Goal: Information Seeking & Learning: Learn about a topic

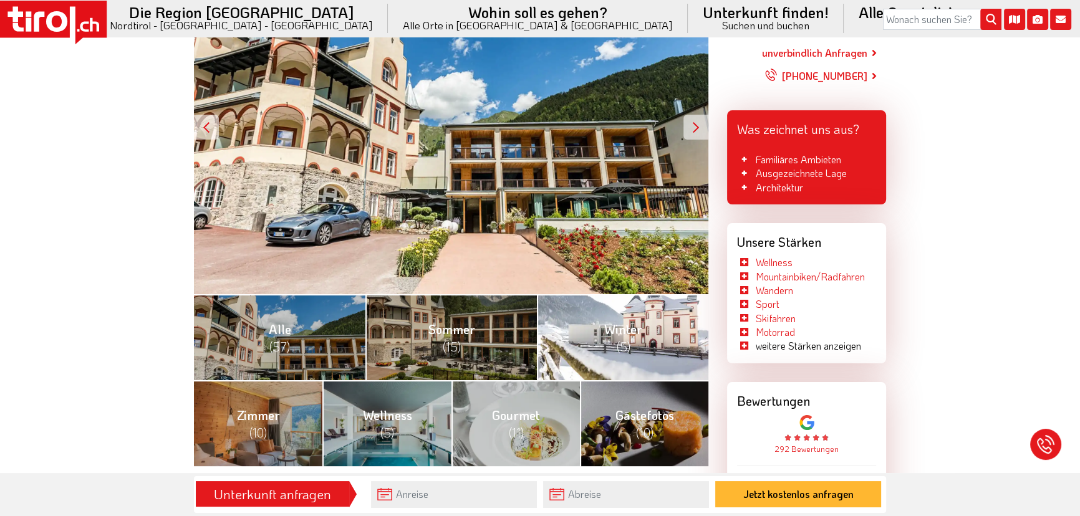
click at [623, 349] on span "(5)" at bounding box center [623, 346] width 14 height 16
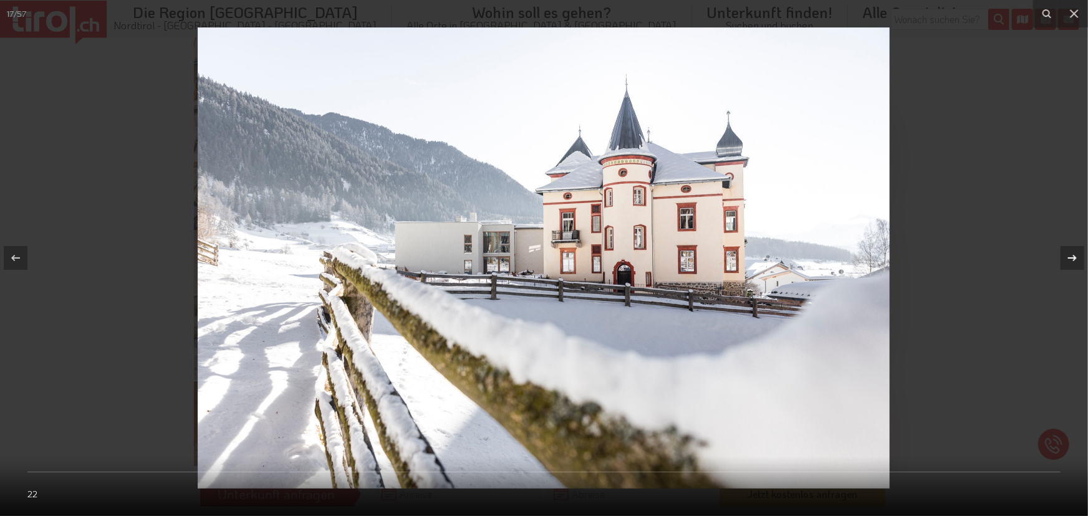
click at [1072, 256] on icon at bounding box center [1072, 258] width 15 height 15
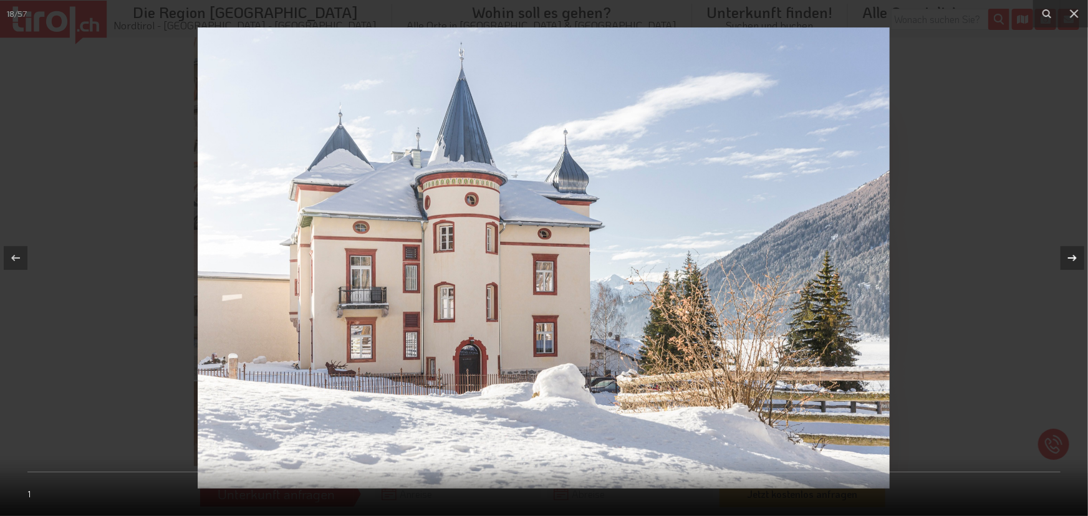
click at [1072, 256] on icon at bounding box center [1072, 258] width 15 height 15
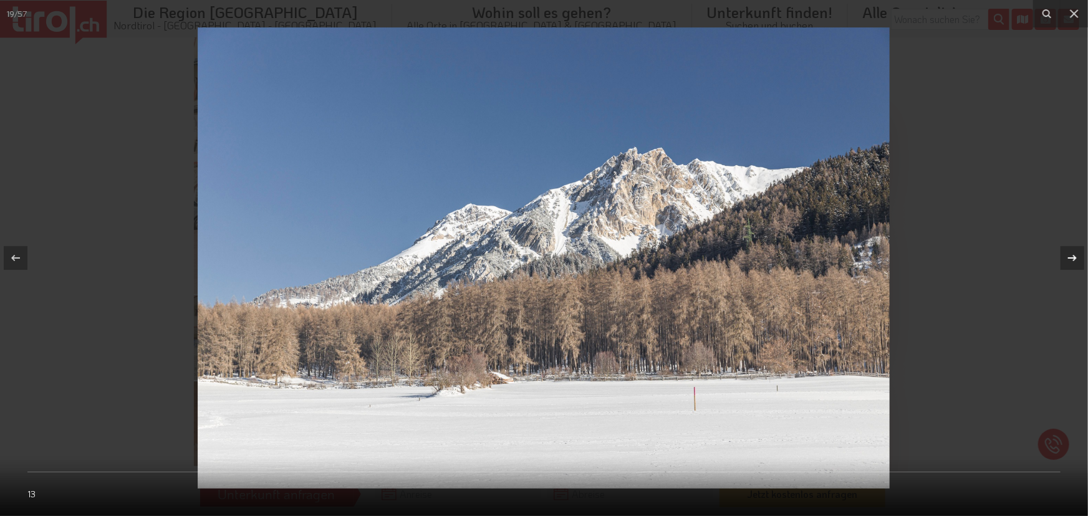
click at [1072, 256] on icon at bounding box center [1072, 258] width 15 height 15
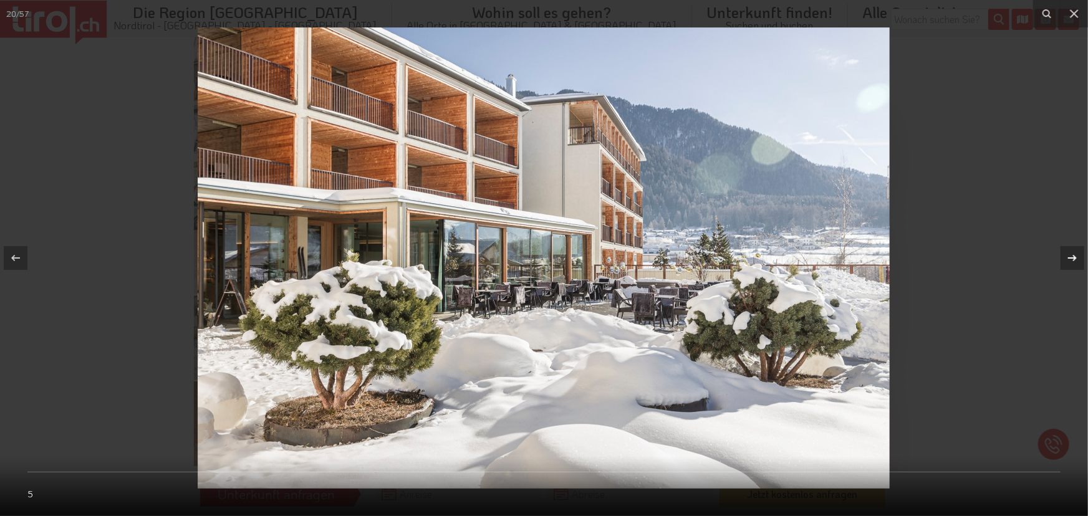
click at [1072, 256] on icon at bounding box center [1072, 258] width 15 height 15
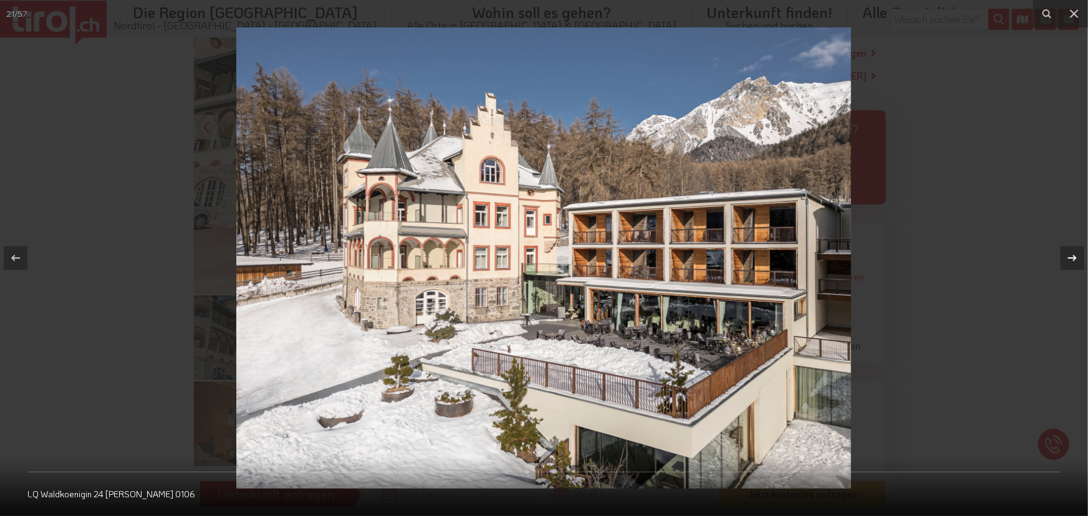
click at [1070, 256] on icon at bounding box center [1072, 258] width 15 height 15
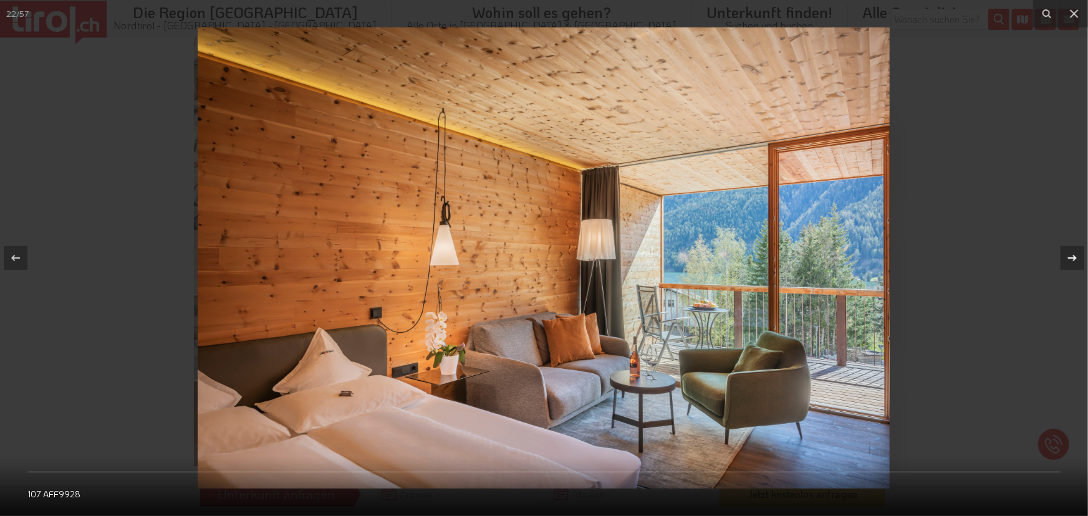
click at [1070, 256] on icon at bounding box center [1072, 258] width 15 height 15
click at [1069, 256] on icon at bounding box center [1072, 258] width 15 height 15
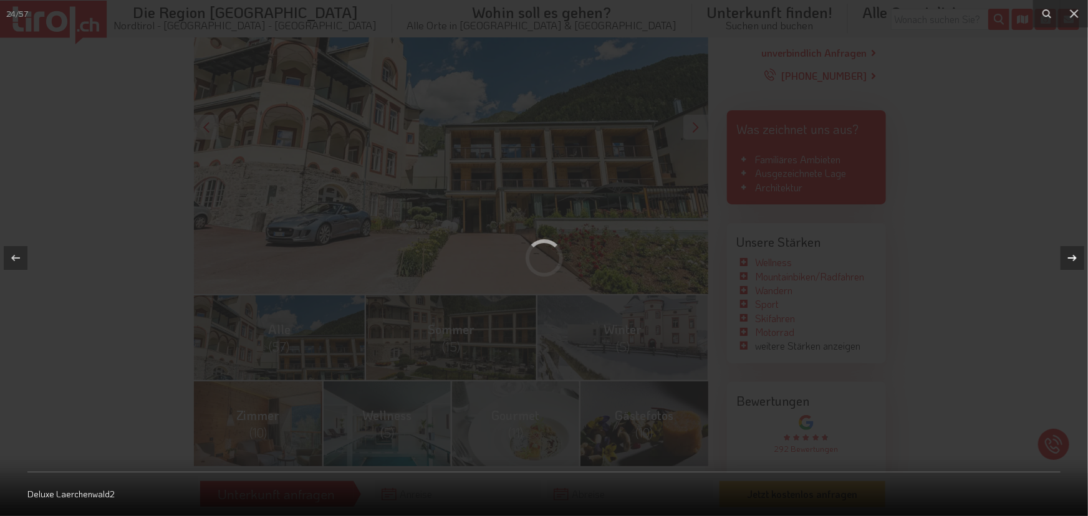
click at [1069, 256] on icon at bounding box center [1072, 258] width 15 height 15
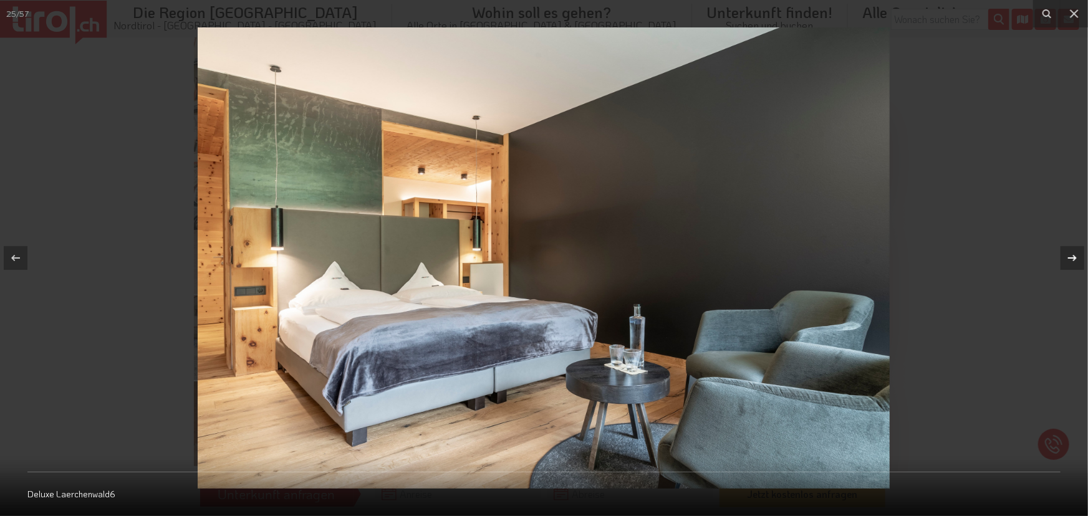
click at [1069, 256] on icon at bounding box center [1072, 258] width 15 height 15
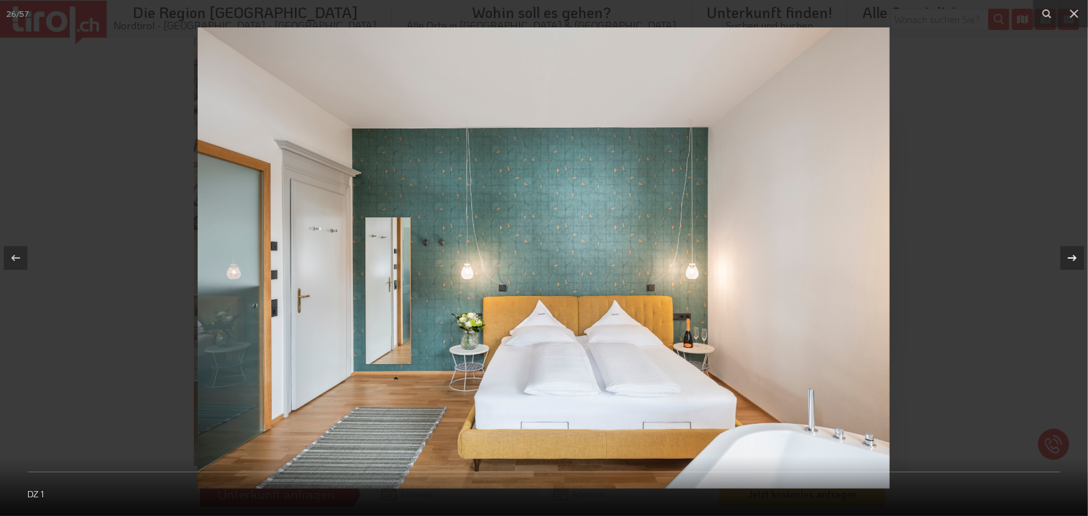
click at [1069, 256] on icon at bounding box center [1072, 258] width 15 height 15
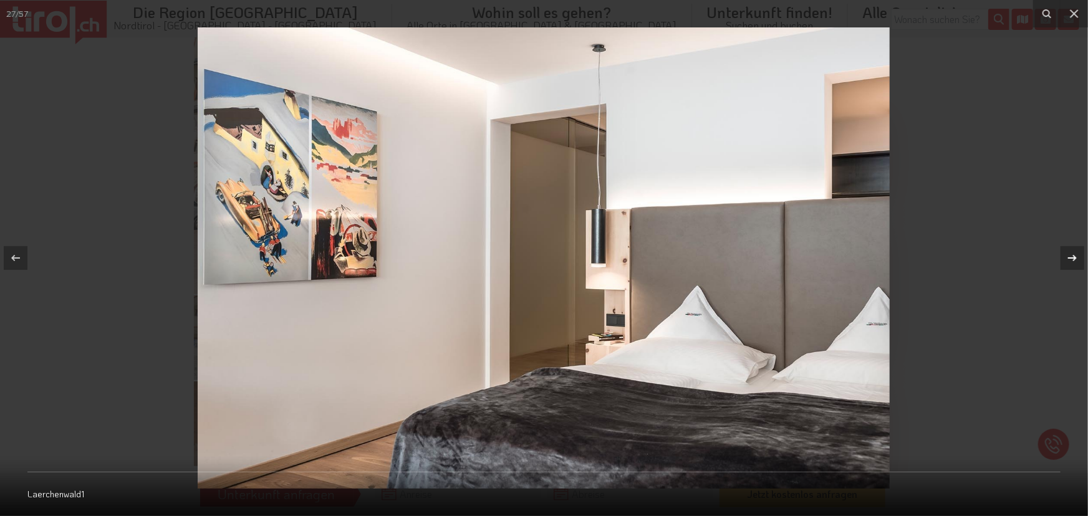
click at [1069, 256] on icon at bounding box center [1072, 258] width 15 height 15
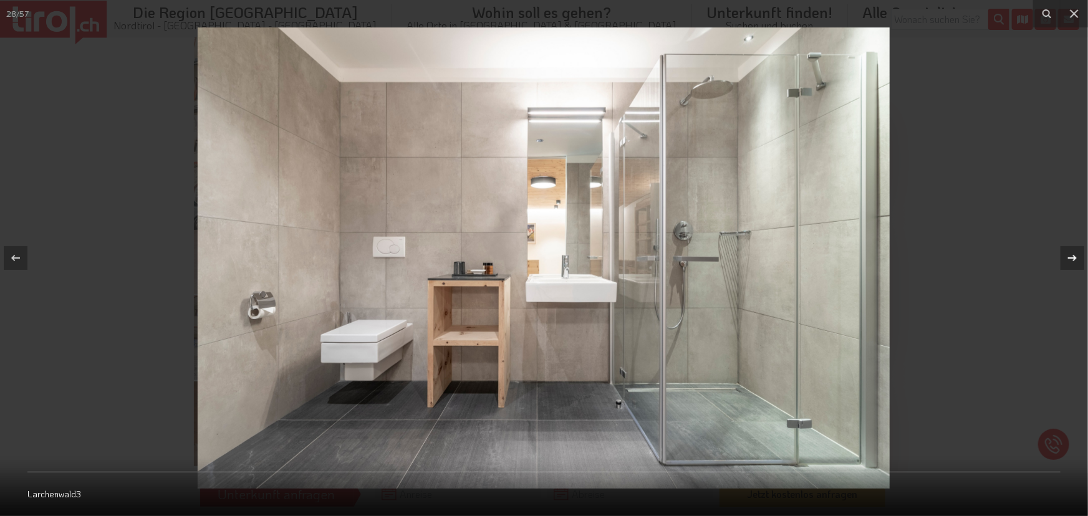
click at [1069, 256] on icon at bounding box center [1072, 258] width 15 height 15
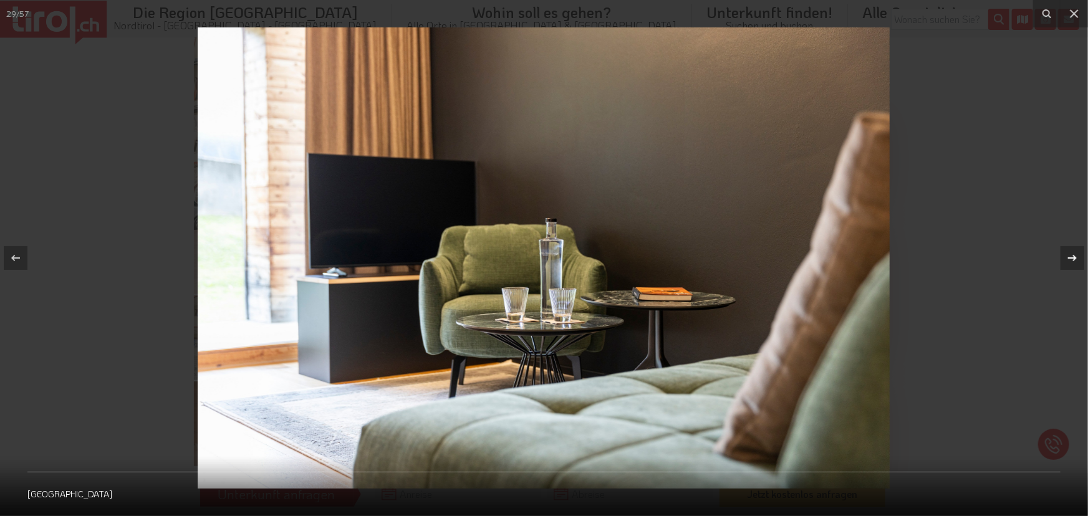
click at [1068, 256] on icon at bounding box center [1072, 258] width 15 height 15
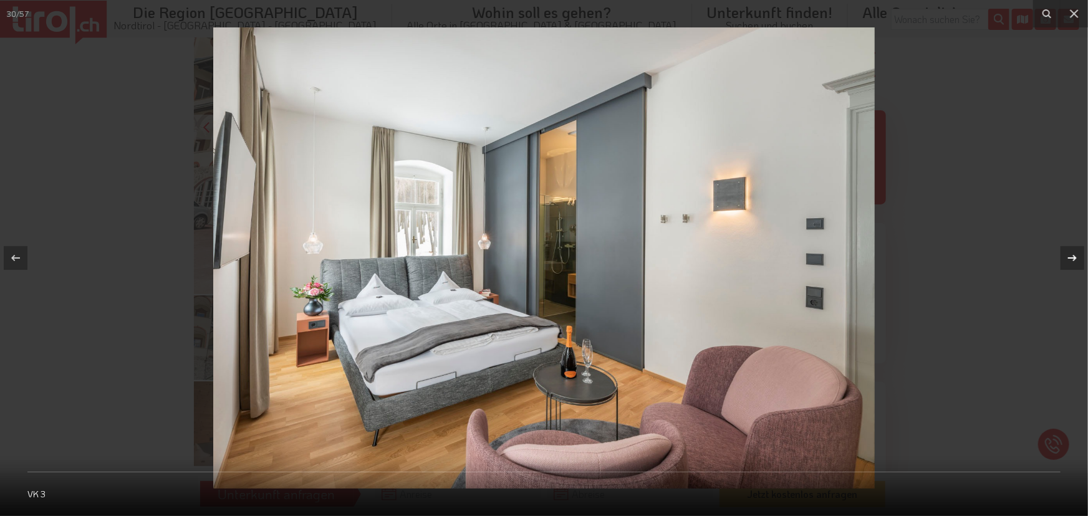
click at [1068, 256] on icon at bounding box center [1072, 258] width 15 height 15
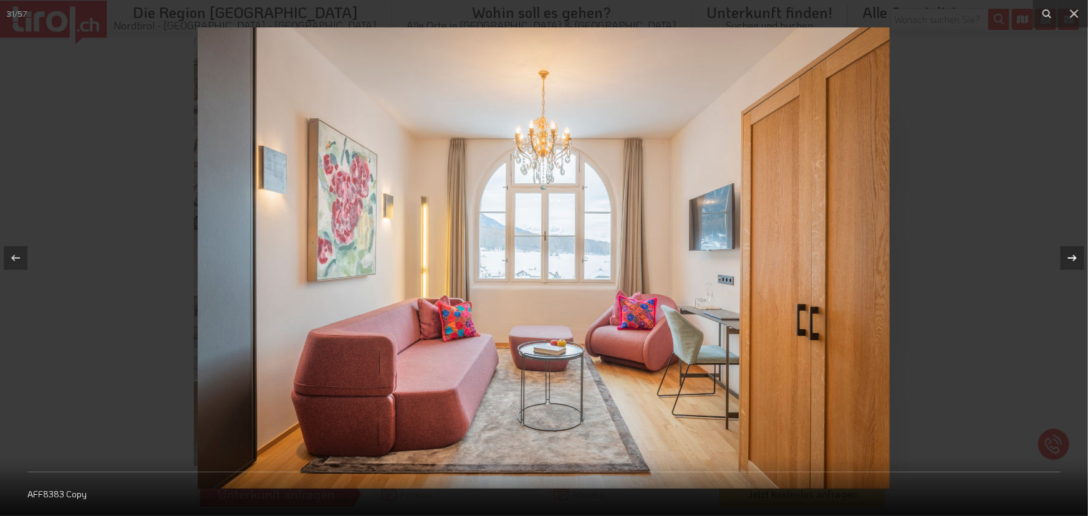
click at [1068, 256] on icon at bounding box center [1072, 258] width 15 height 15
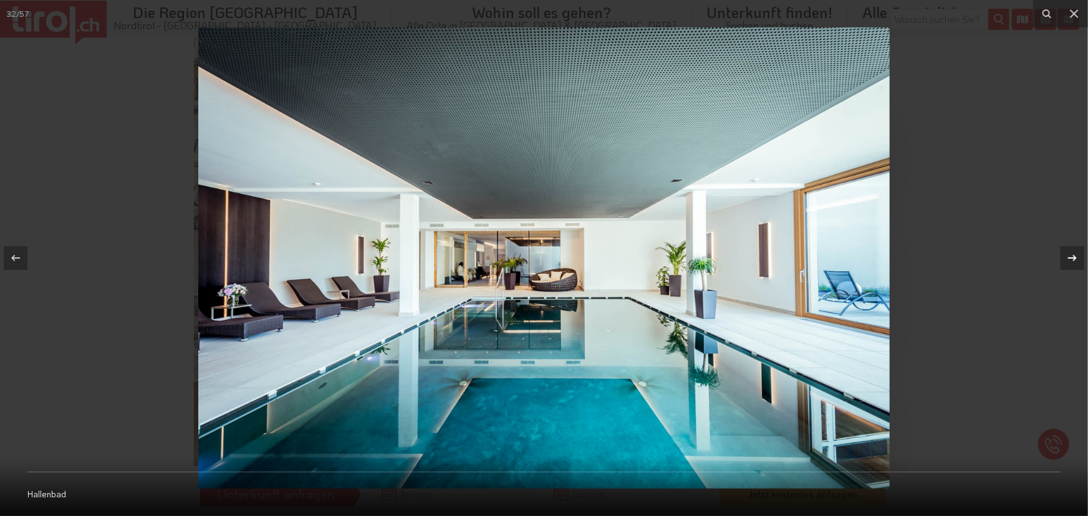
click at [1068, 256] on icon at bounding box center [1072, 258] width 15 height 15
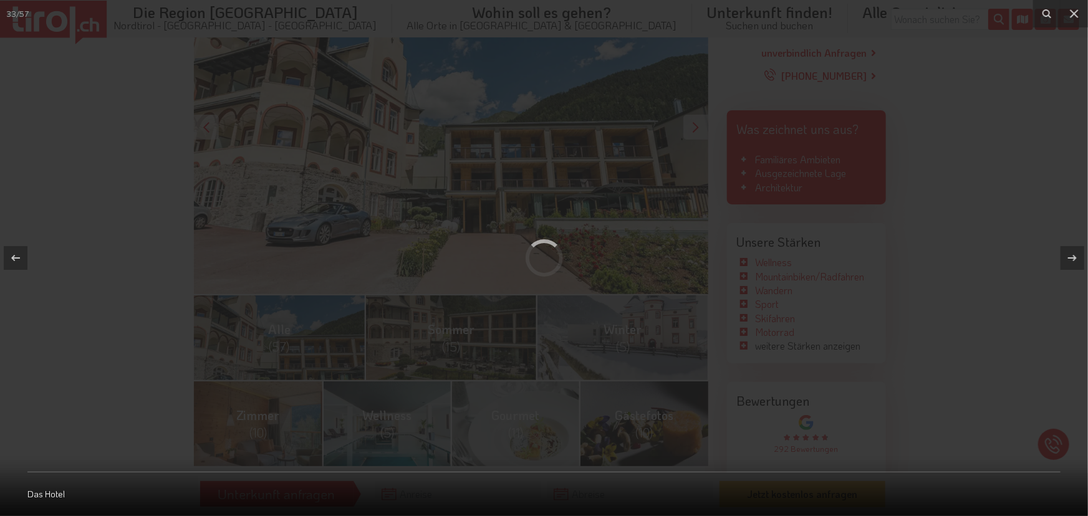
click at [1020, 277] on div at bounding box center [544, 258] width 1088 height 516
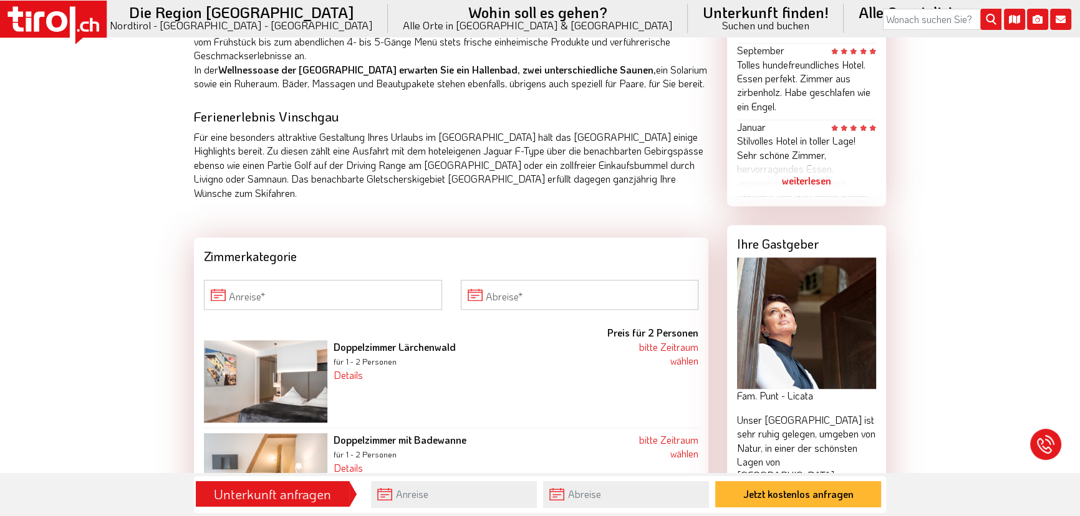
scroll to position [1020, 0]
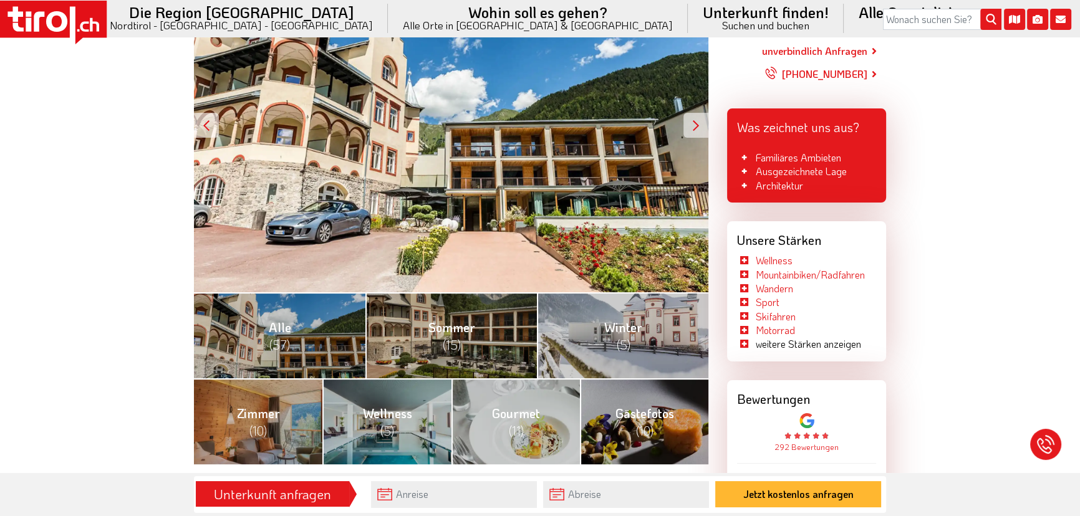
scroll to position [283, 0]
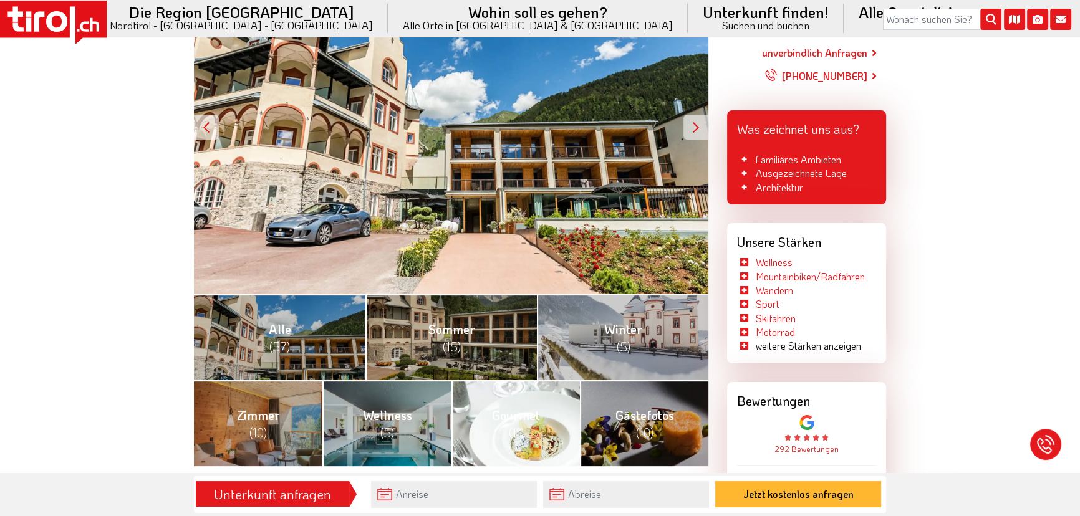
click at [514, 407] on span "Gourmet (11)" at bounding box center [516, 424] width 48 height 34
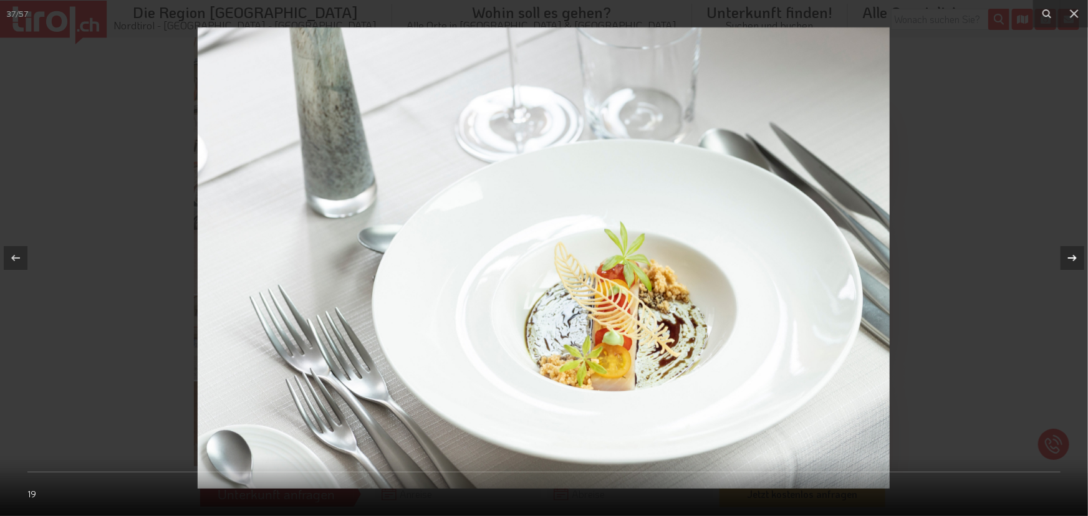
click at [1067, 249] on div at bounding box center [1072, 258] width 24 height 24
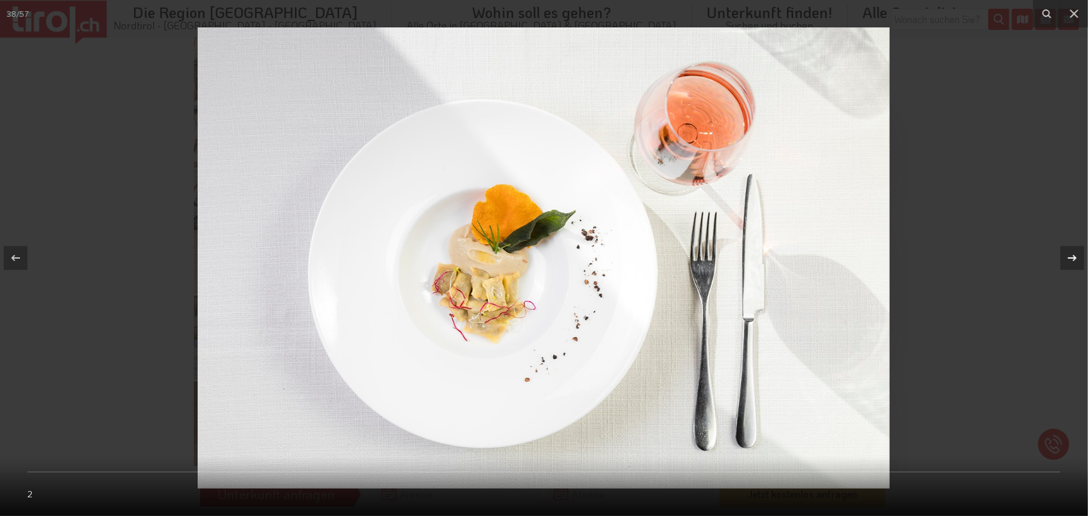
click at [1067, 249] on div at bounding box center [1072, 258] width 24 height 24
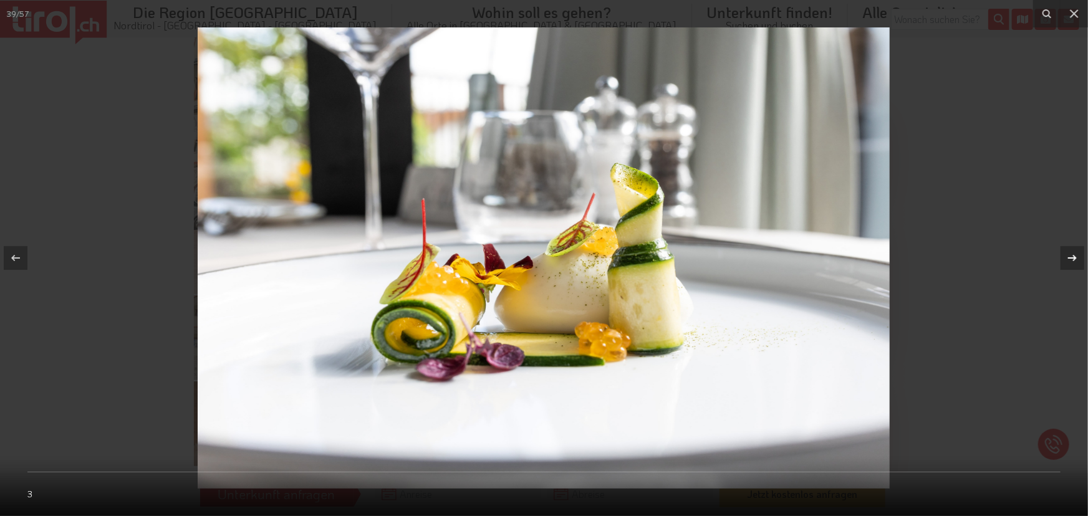
click at [1067, 249] on div at bounding box center [1072, 258] width 24 height 24
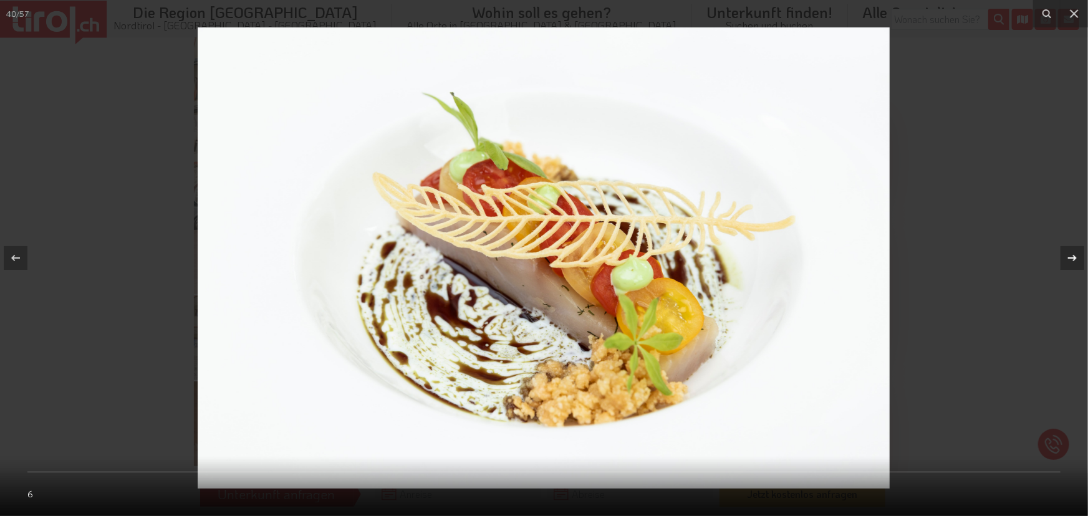
click at [1067, 249] on div at bounding box center [1072, 258] width 24 height 24
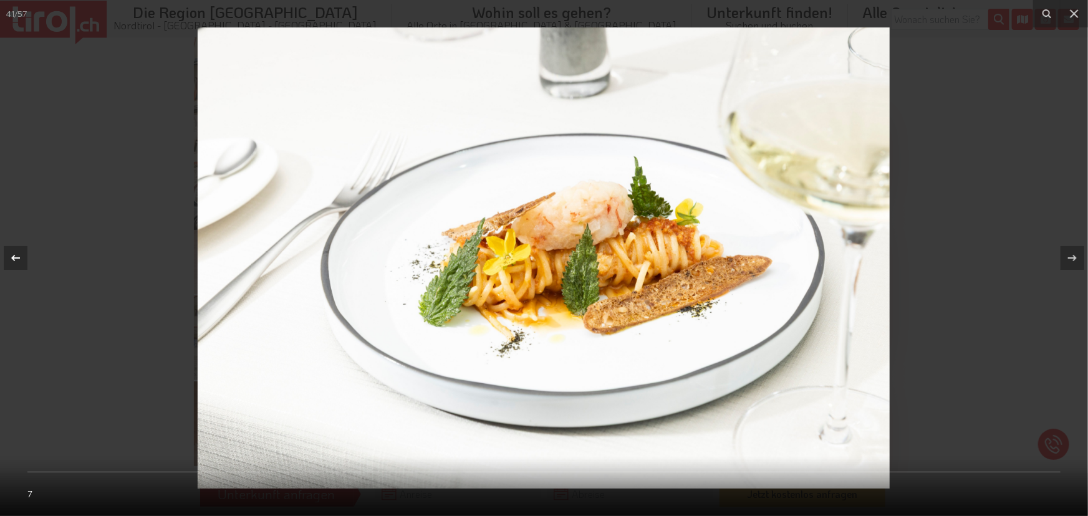
click at [17, 247] on div at bounding box center [16, 258] width 24 height 24
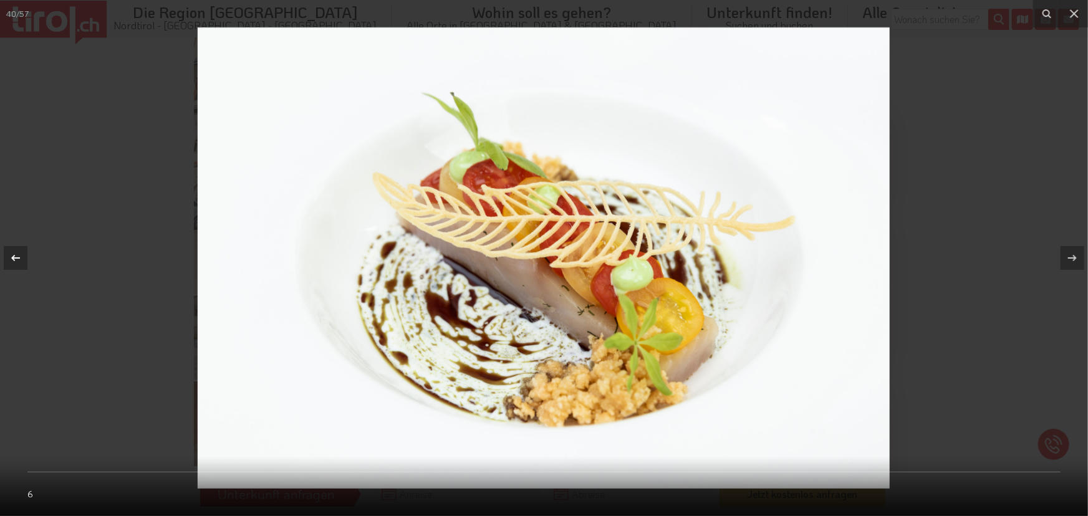
click at [17, 247] on div at bounding box center [16, 258] width 24 height 24
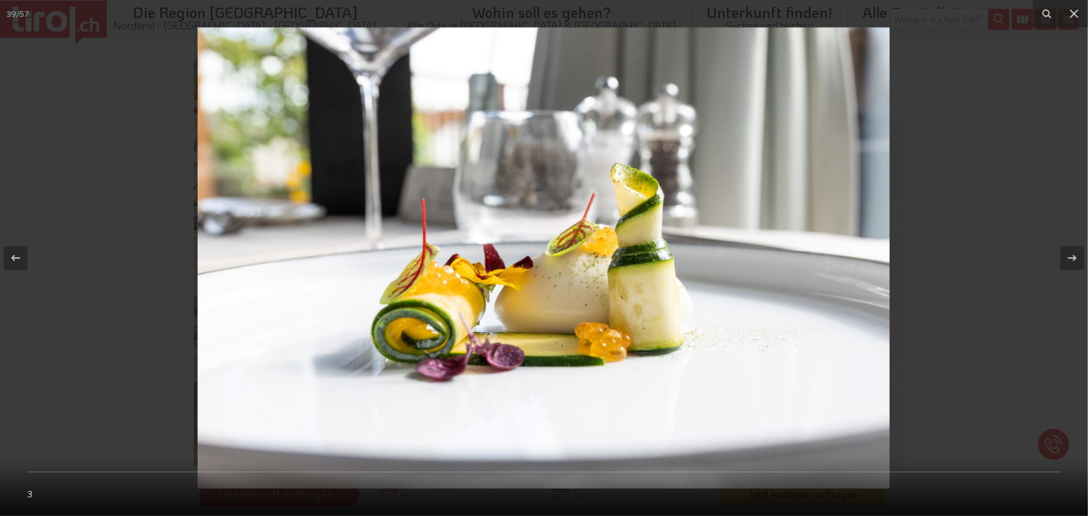
click at [956, 168] on div at bounding box center [544, 258] width 1088 height 516
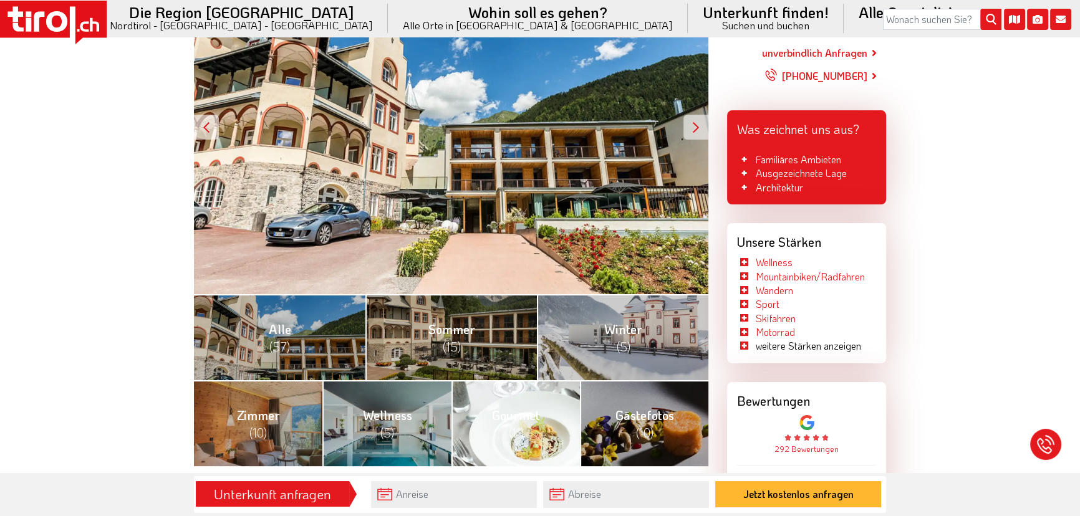
scroll to position [113, 0]
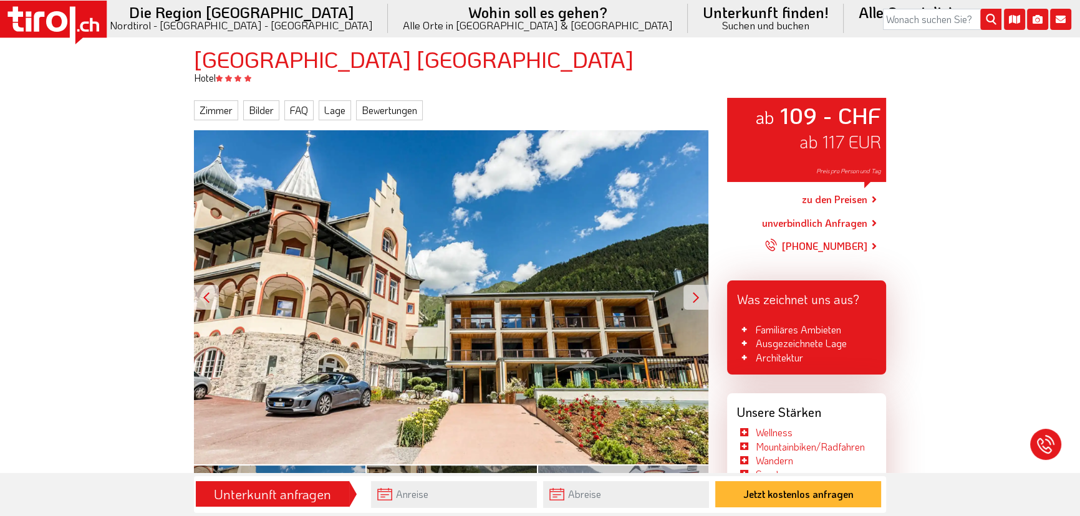
click at [503, 368] on div "ab 109 - CHF ab 117 EUR Preis pro Person und Tag" at bounding box center [451, 297] width 514 height 334
